Goal: Task Accomplishment & Management: Use online tool/utility

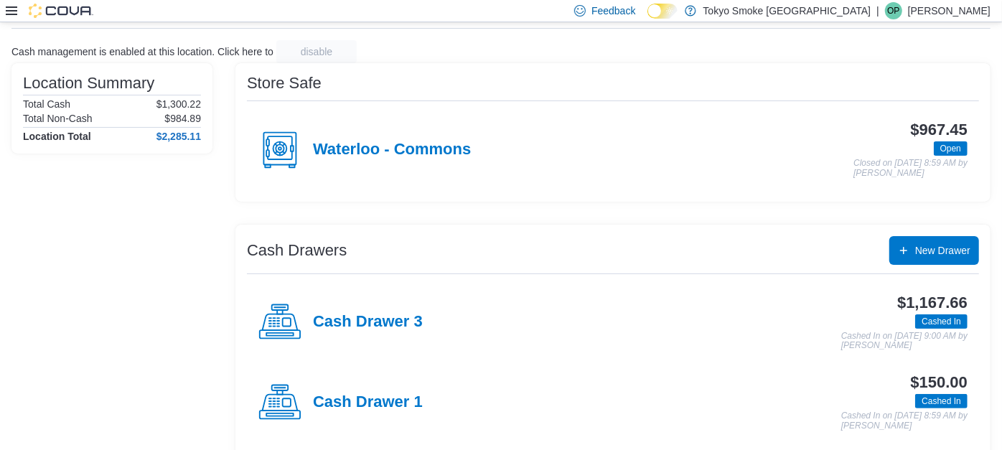
scroll to position [75, 0]
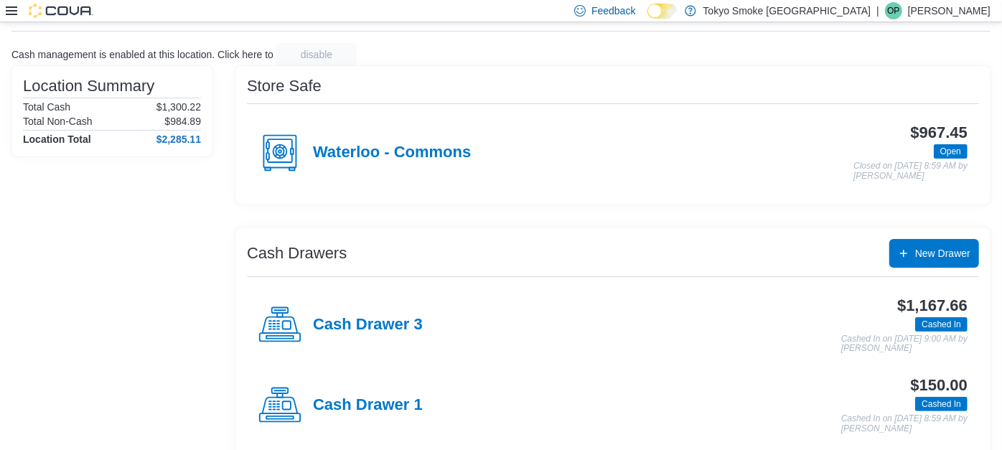
click at [8, 10] on icon at bounding box center [11, 10] width 11 height 9
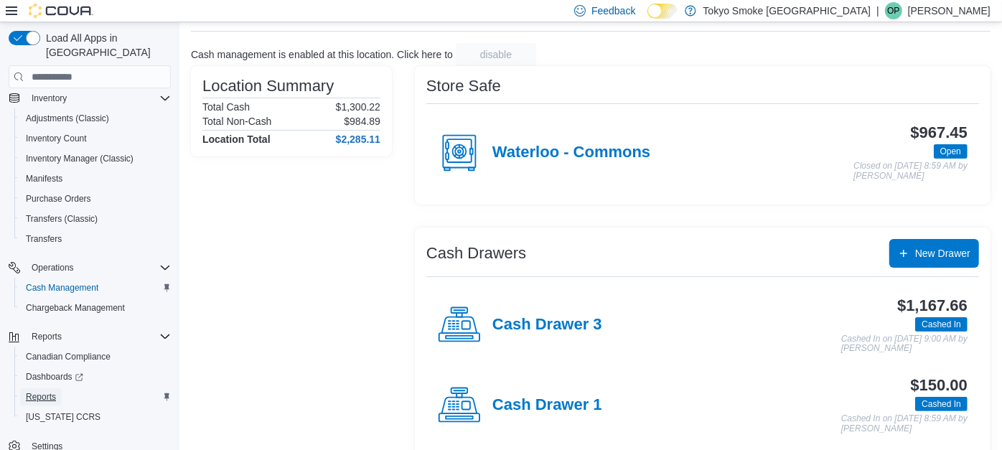
click at [37, 391] on span "Reports" at bounding box center [41, 396] width 30 height 11
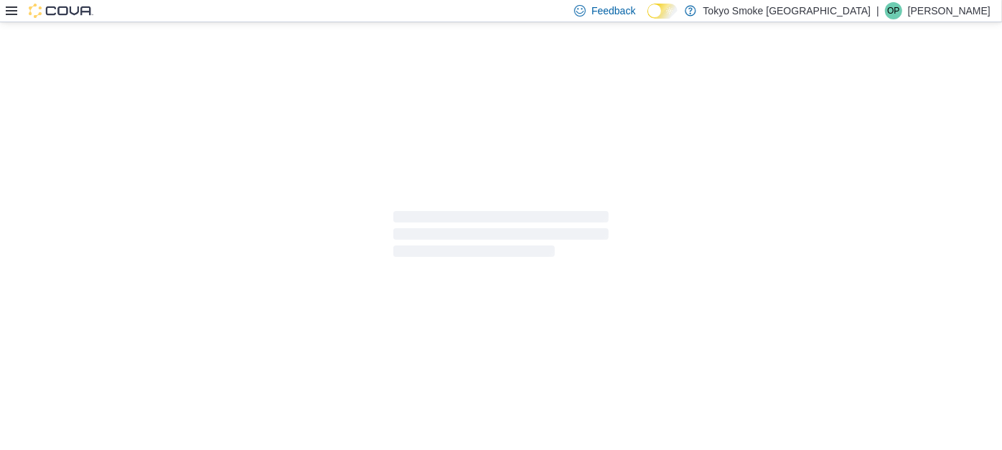
click at [10, 12] on icon at bounding box center [11, 10] width 11 height 11
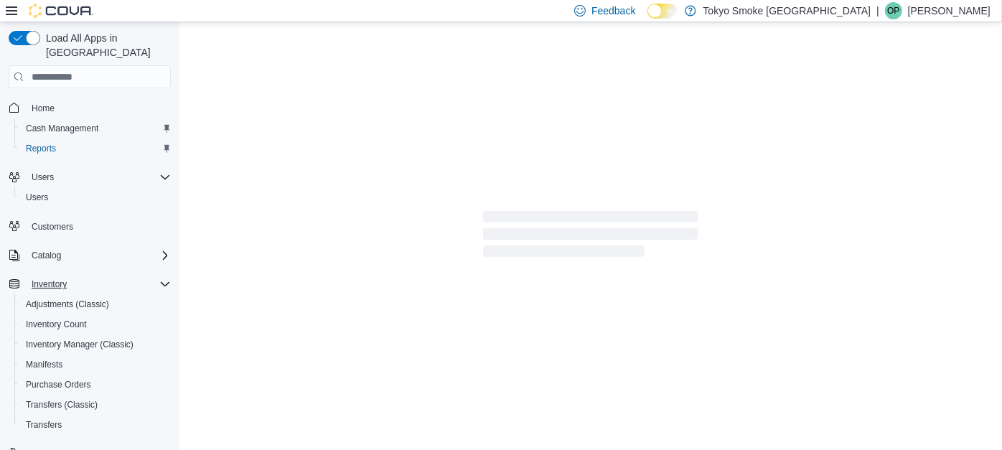
scroll to position [186, 0]
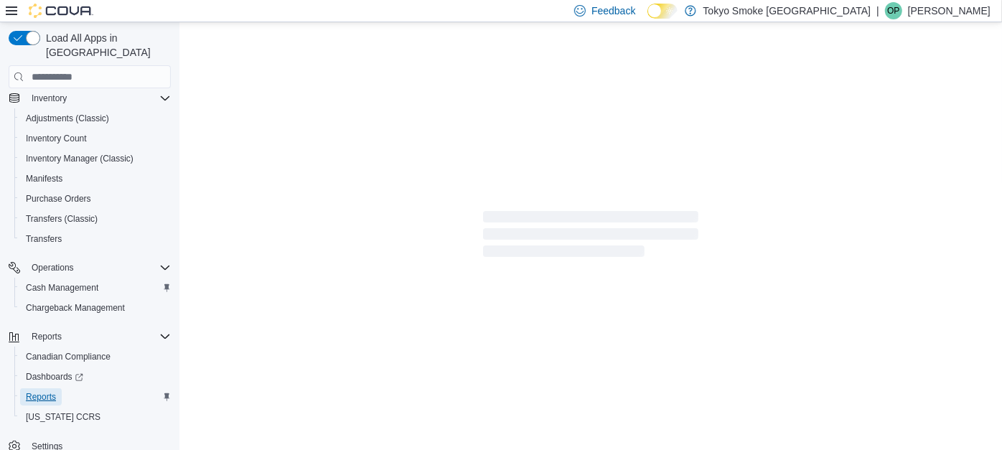
click at [34, 391] on span "Reports" at bounding box center [41, 396] width 30 height 11
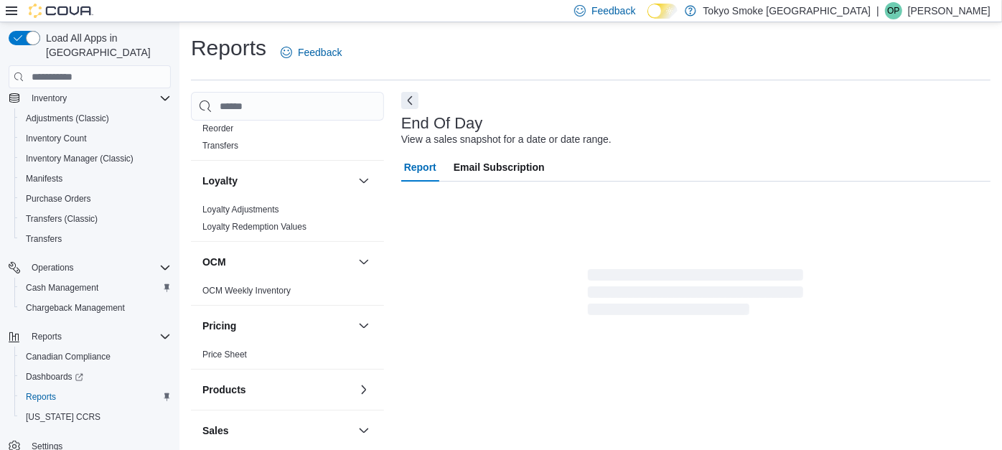
scroll to position [19, 0]
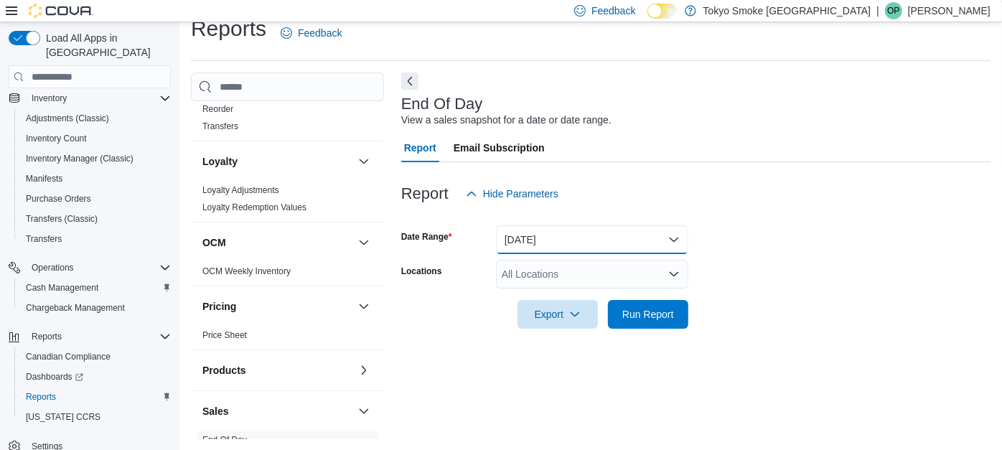
click at [543, 241] on button "[DATE]" at bounding box center [592, 239] width 192 height 29
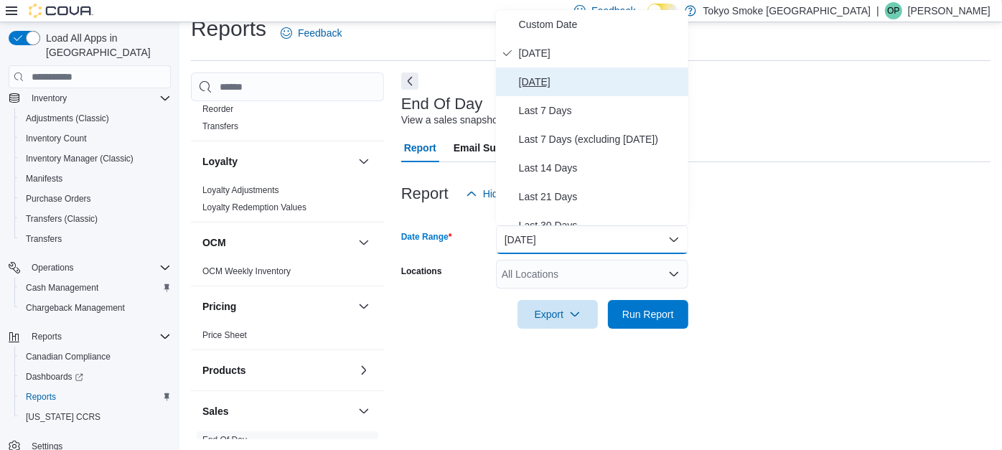
click at [524, 87] on span "[DATE]" at bounding box center [601, 81] width 164 height 17
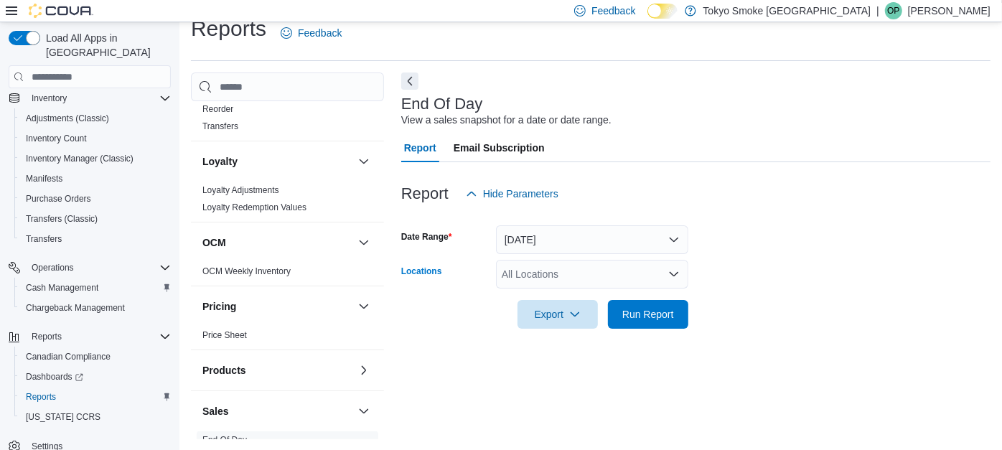
click at [522, 267] on div "All Locations" at bounding box center [592, 274] width 192 height 29
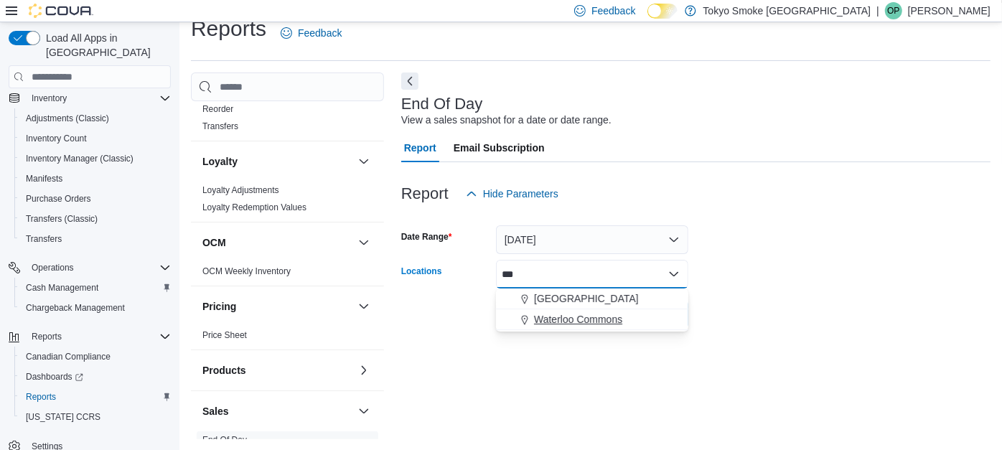
type input "***"
click at [562, 317] on span "Waterloo Commons" at bounding box center [578, 319] width 88 height 14
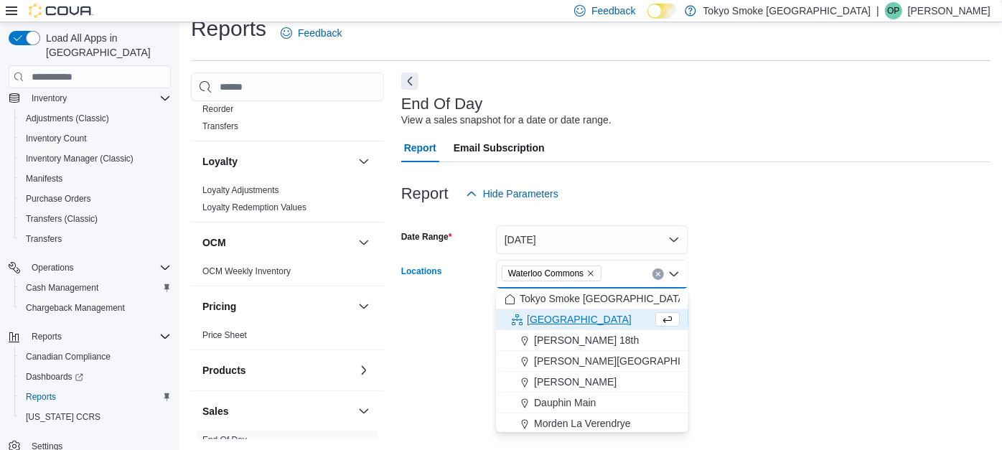
click at [808, 346] on div "End Of Day View a sales snapshot for a date or date range. Report Email Subscri…" at bounding box center [695, 256] width 589 height 366
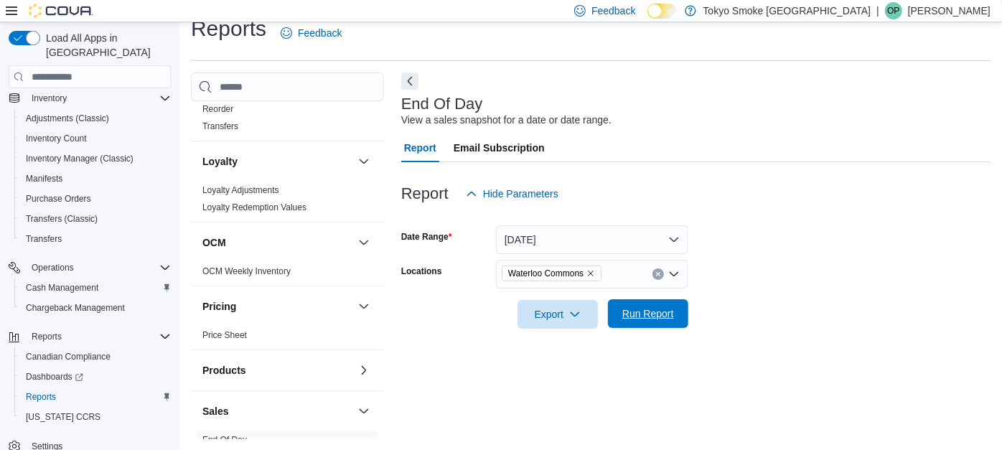
click at [678, 310] on span "Run Report" at bounding box center [648, 313] width 63 height 29
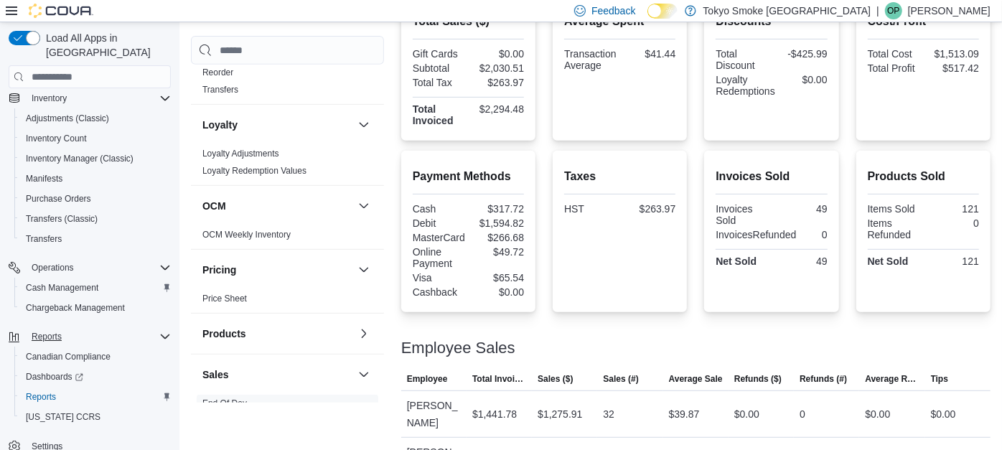
scroll to position [371, 0]
click at [61, 388] on link "Reports" at bounding box center [41, 396] width 42 height 17
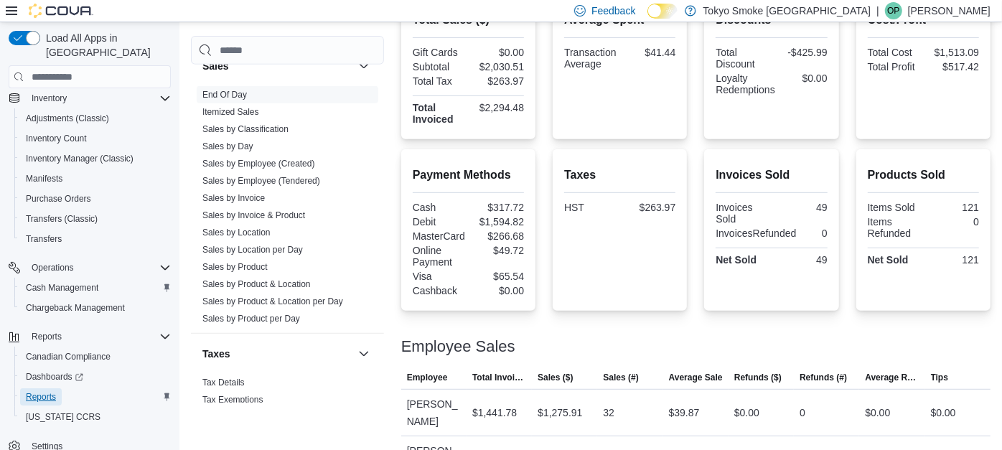
scroll to position [1009, 0]
click at [249, 175] on link "Sales by Employee (Tendered)" at bounding box center [261, 180] width 118 height 10
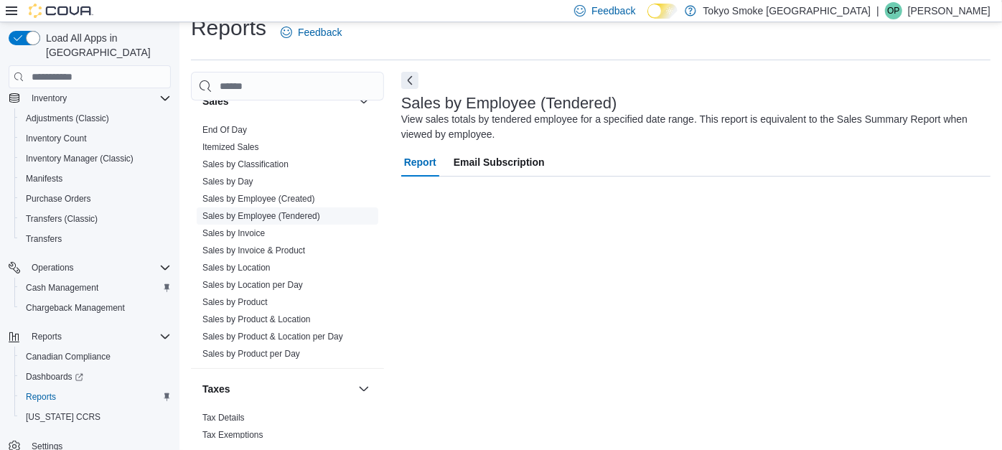
scroll to position [19, 0]
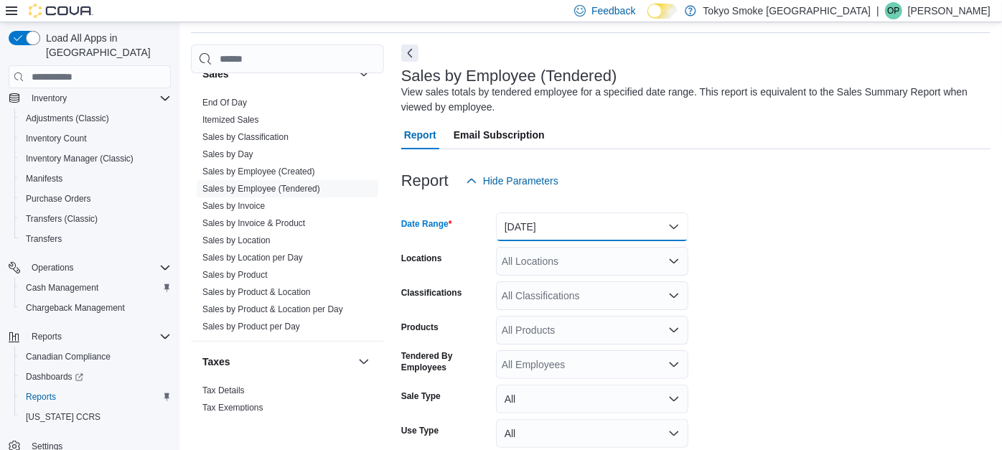
click at [574, 220] on button "[DATE]" at bounding box center [592, 227] width 192 height 29
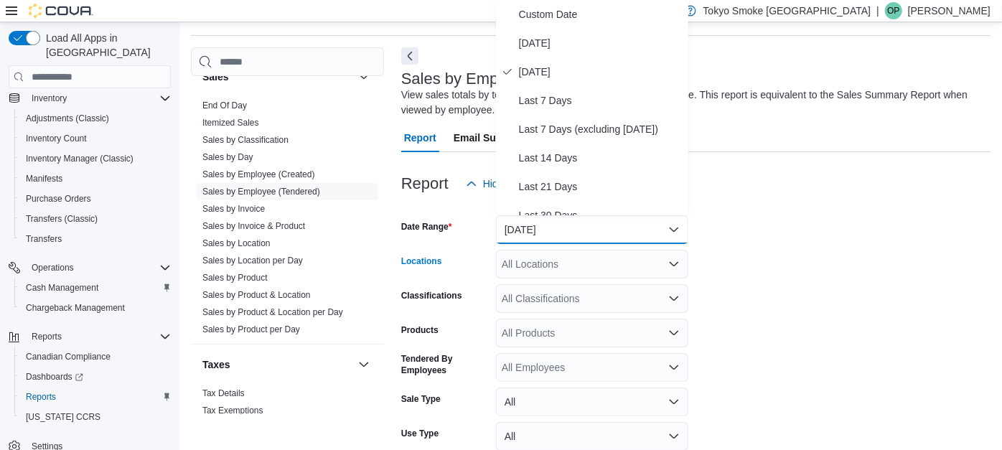
click at [544, 258] on div "All Locations" at bounding box center [592, 264] width 192 height 29
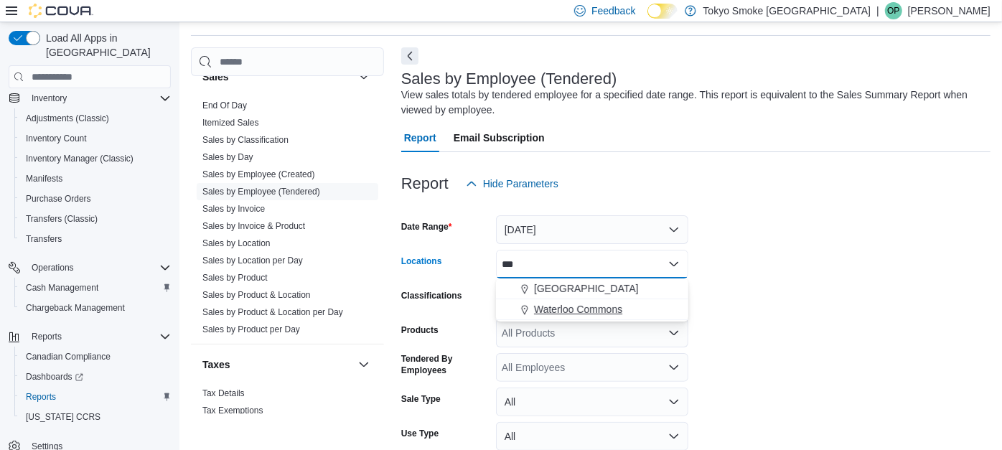
type input "***"
click at [563, 307] on span "Waterloo Commons" at bounding box center [578, 309] width 88 height 14
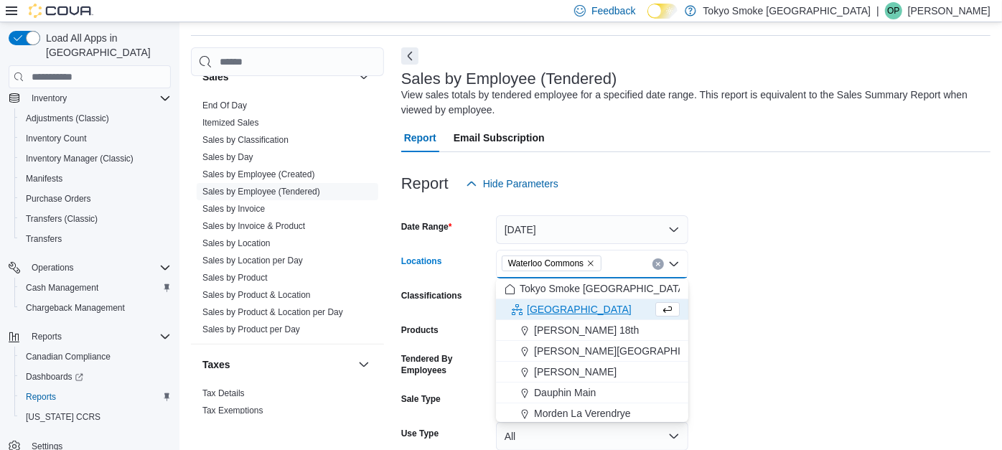
click at [711, 325] on form "Date Range [DATE] Locations [GEOGRAPHIC_DATA] Combo box. Selected. Waterloo Com…" at bounding box center [695, 361] width 589 height 327
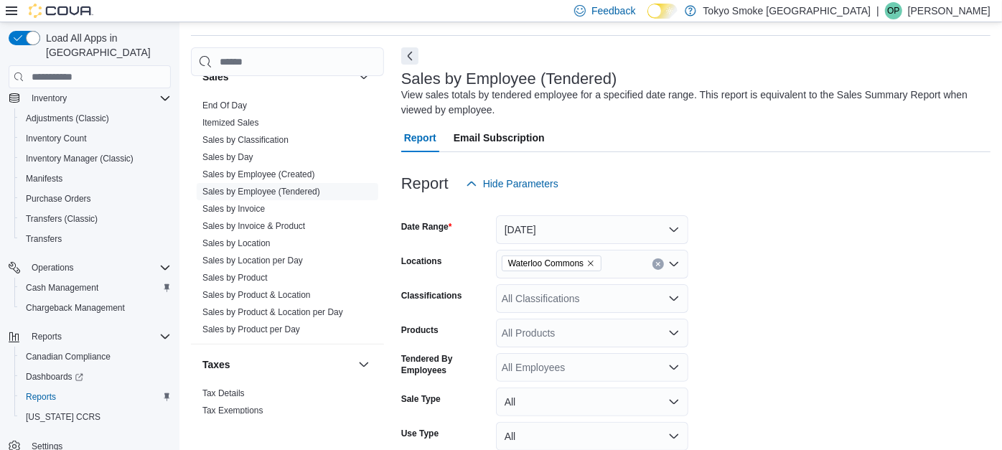
scroll to position [149, 0]
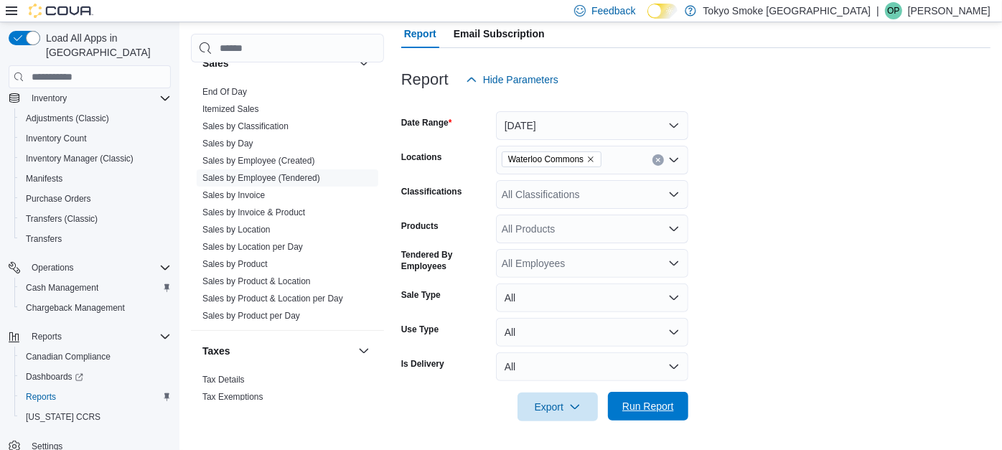
click at [633, 393] on div "Export Run Report" at bounding box center [544, 407] width 287 height 29
click at [666, 410] on span "Run Report" at bounding box center [648, 406] width 52 height 14
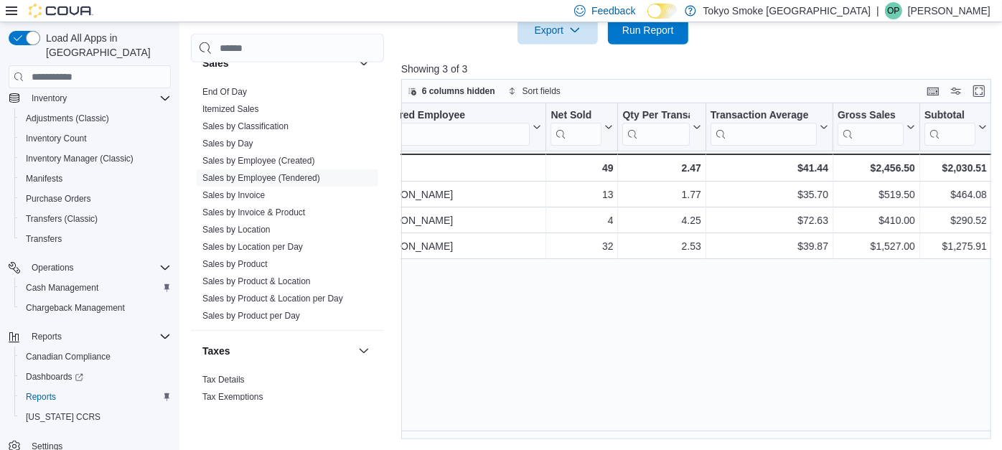
scroll to position [0, 37]
